Goal: Task Accomplishment & Management: Use online tool/utility

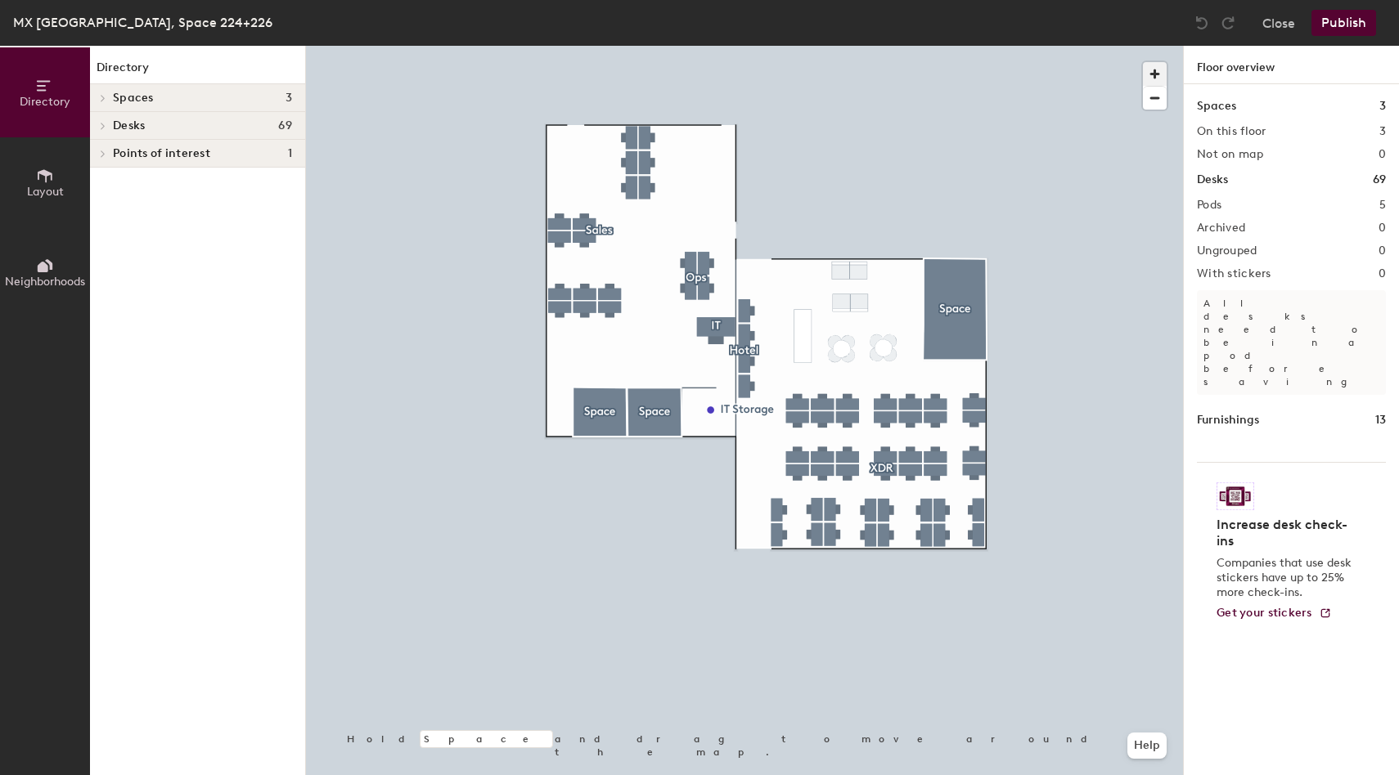
click at [1157, 68] on span "button" at bounding box center [1155, 74] width 24 height 24
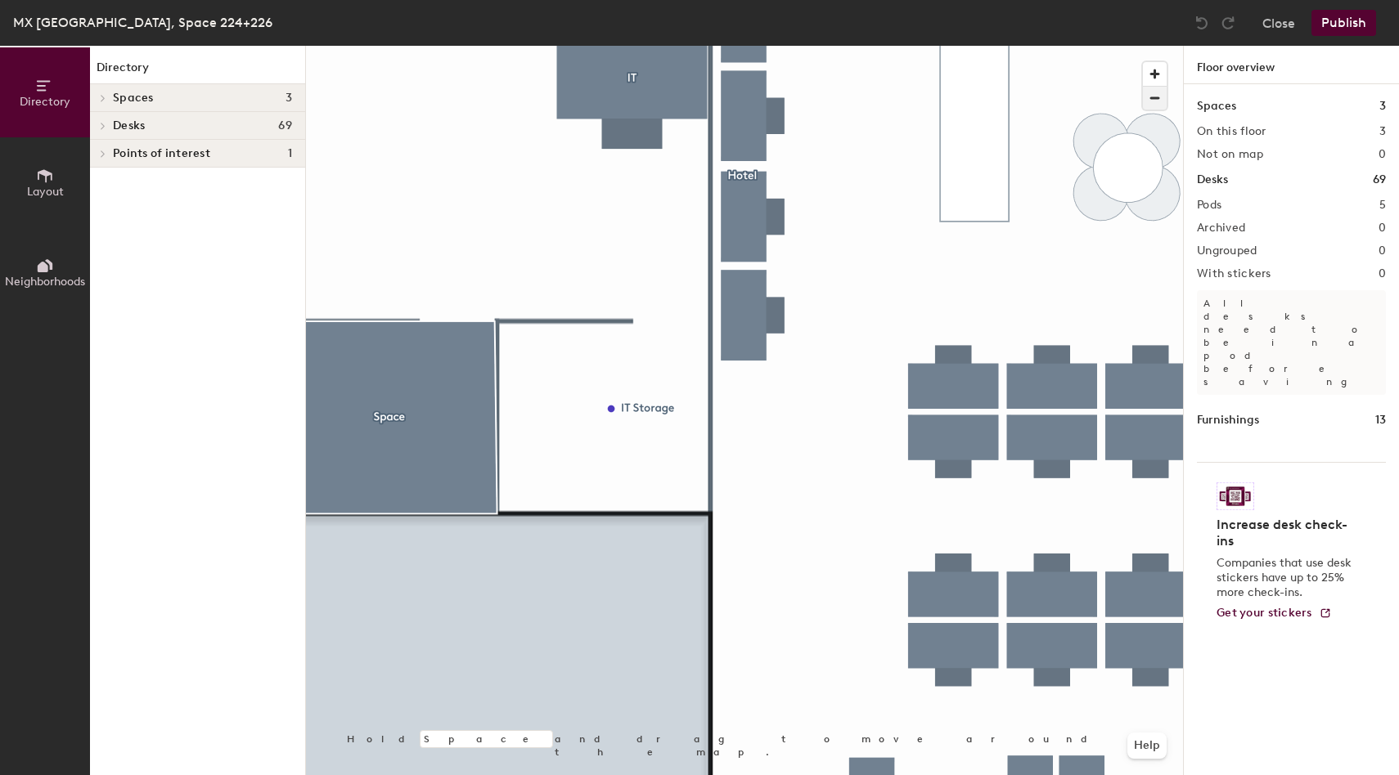
click at [1157, 96] on span "button" at bounding box center [1155, 98] width 24 height 23
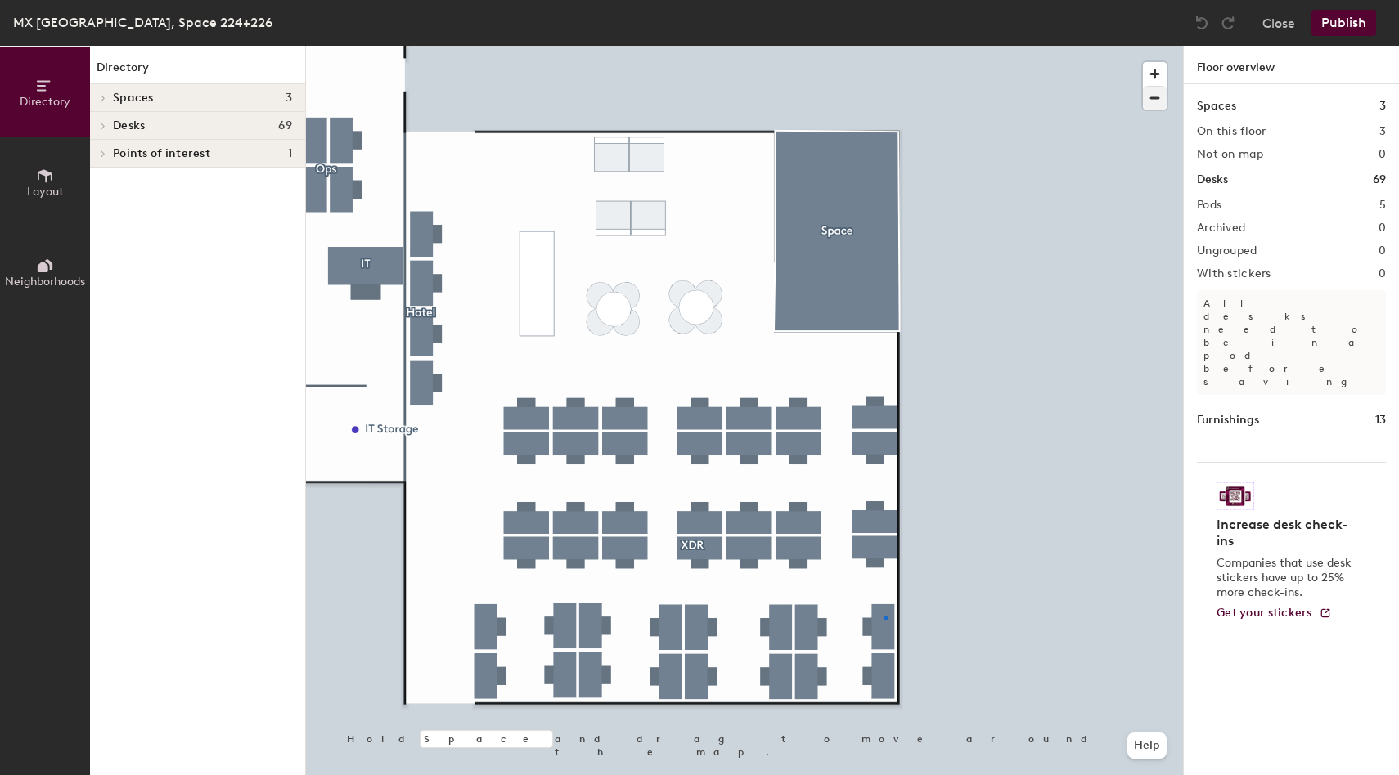
click at [884, 46] on div at bounding box center [744, 46] width 877 height 0
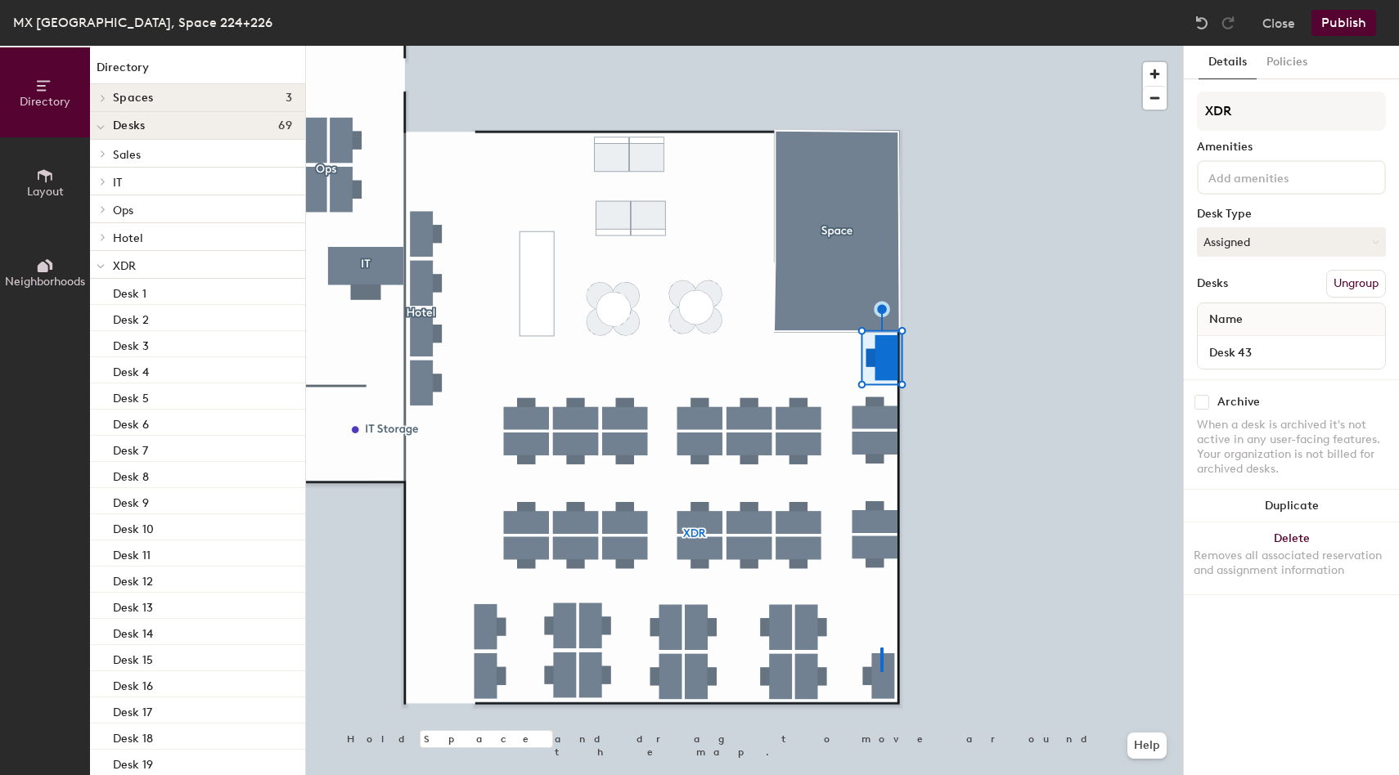
click at [881, 46] on div at bounding box center [744, 46] width 877 height 0
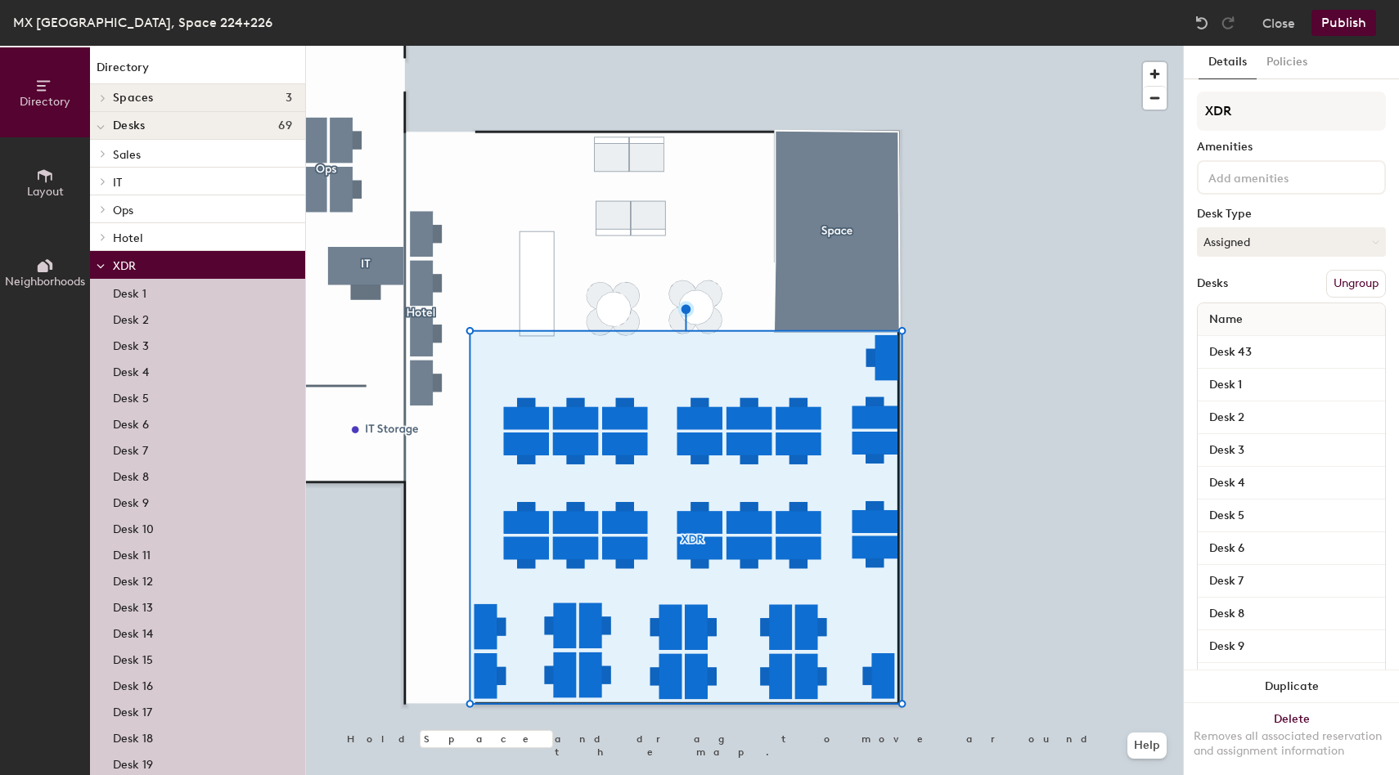
click at [950, 46] on div at bounding box center [744, 46] width 877 height 0
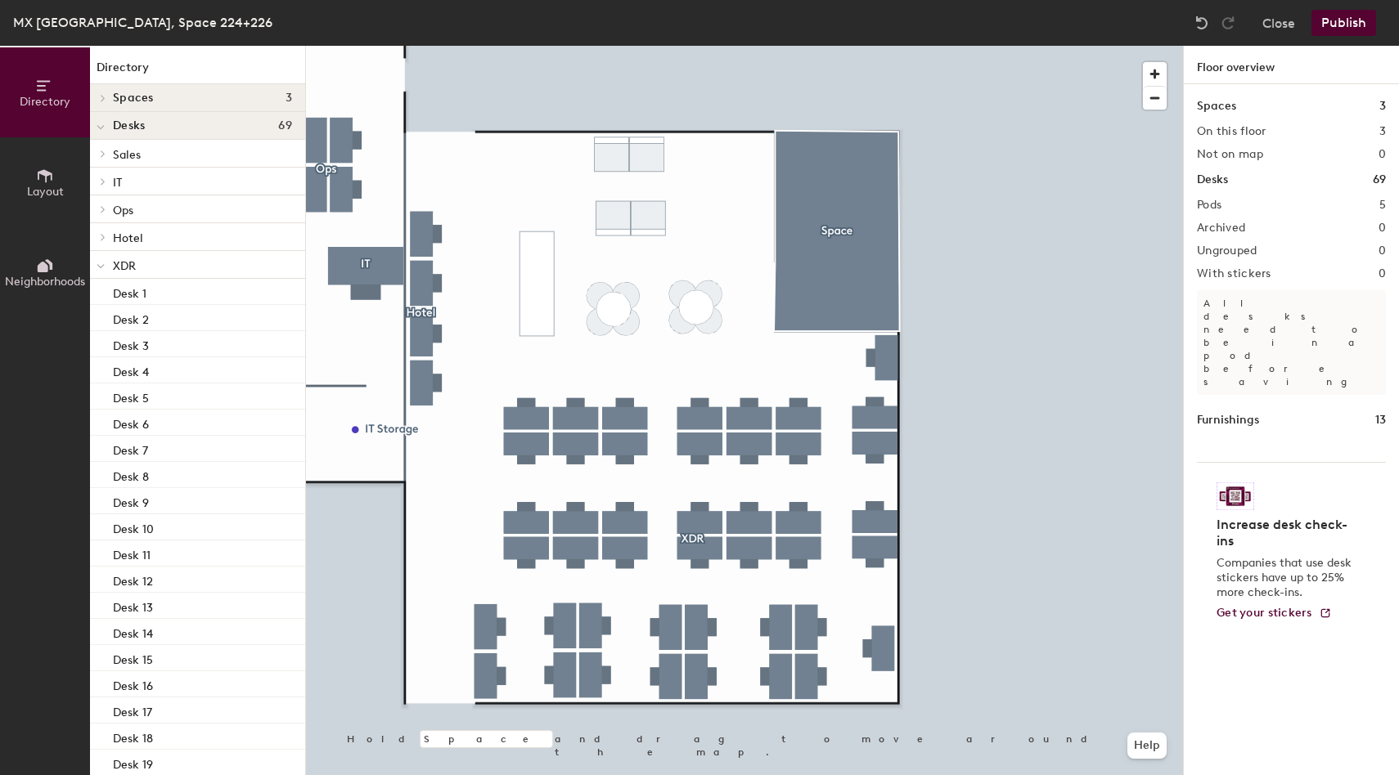
click at [1347, 16] on button "Publish" at bounding box center [1343, 23] width 65 height 26
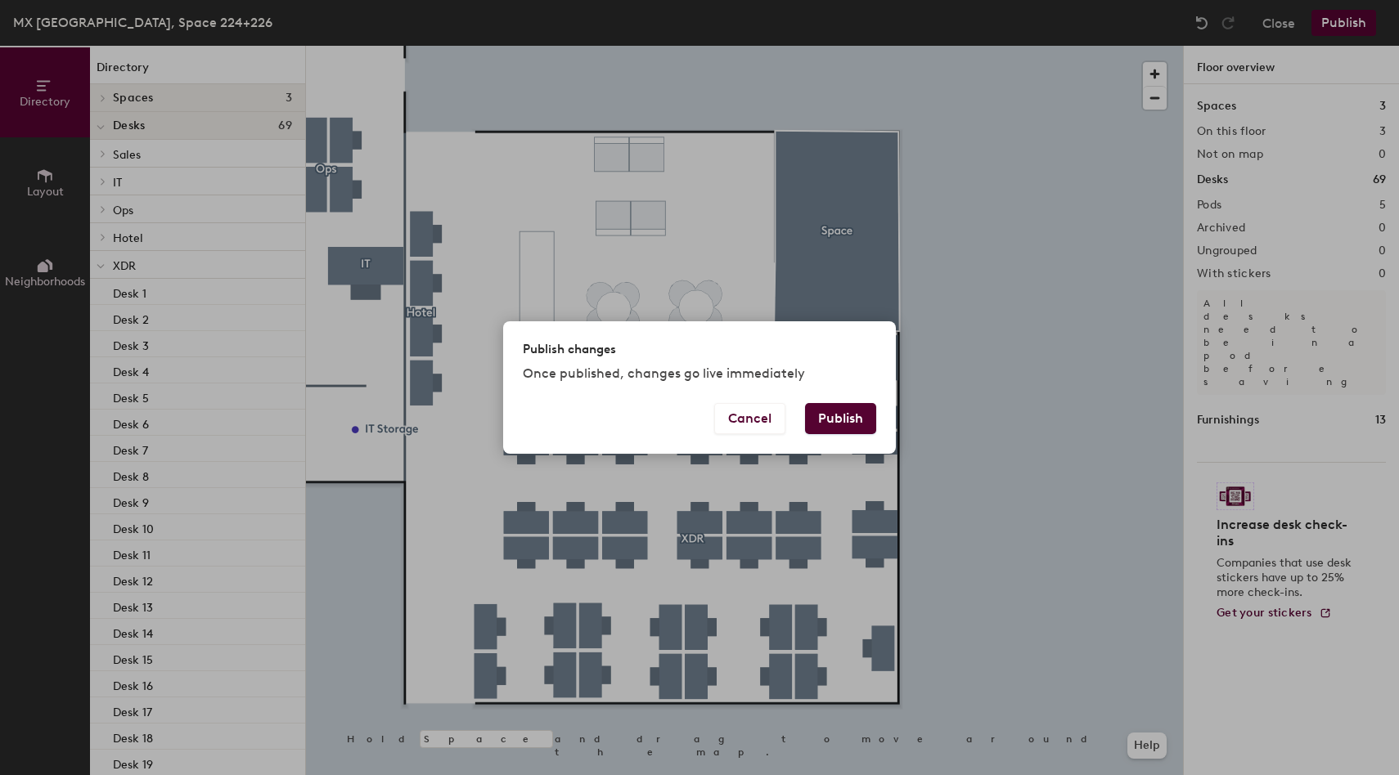
click at [849, 415] on button "Publish" at bounding box center [840, 418] width 71 height 31
